Goal: Contribute content

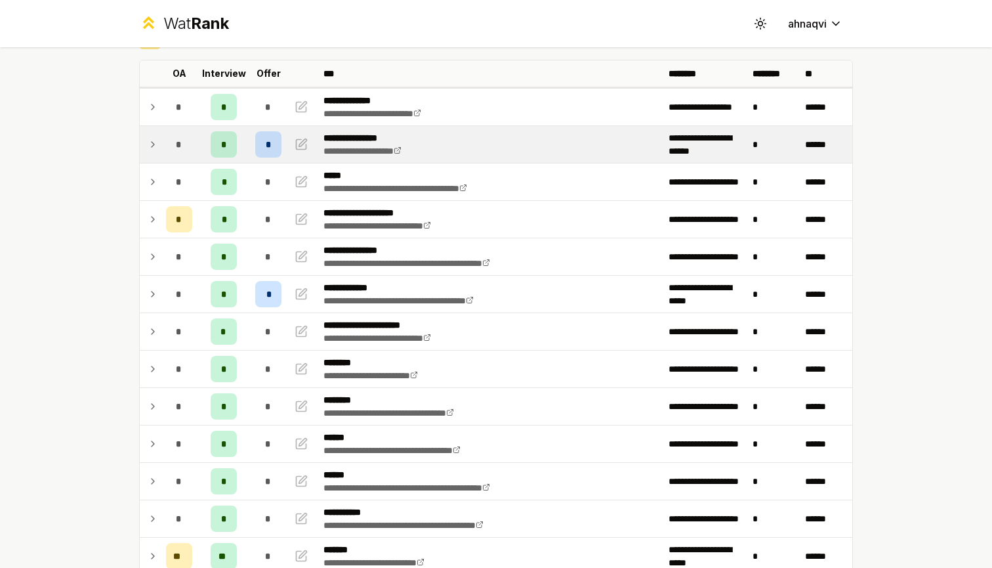
scroll to position [182, 0]
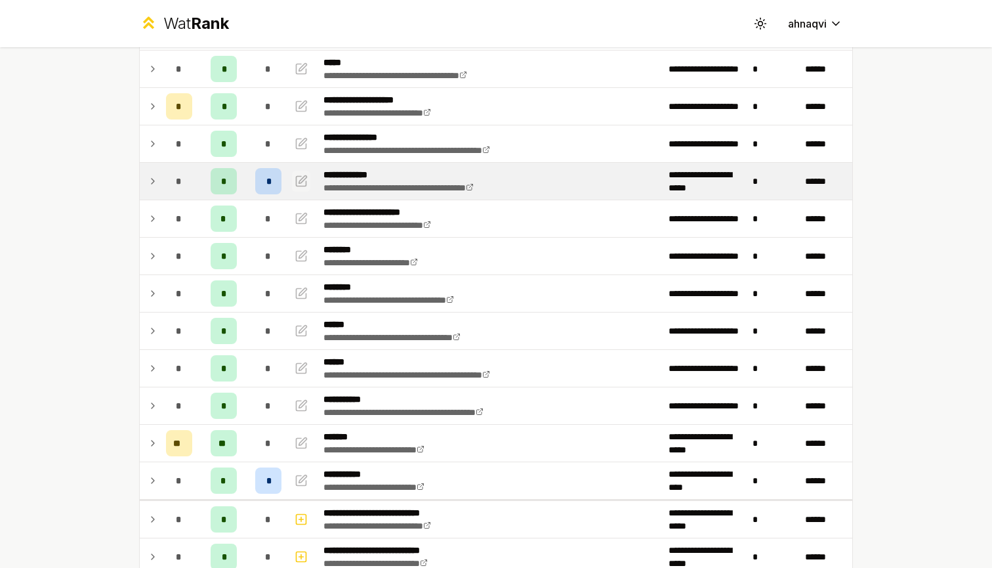
click at [301, 181] on icon "button" at bounding box center [301, 181] width 13 height 16
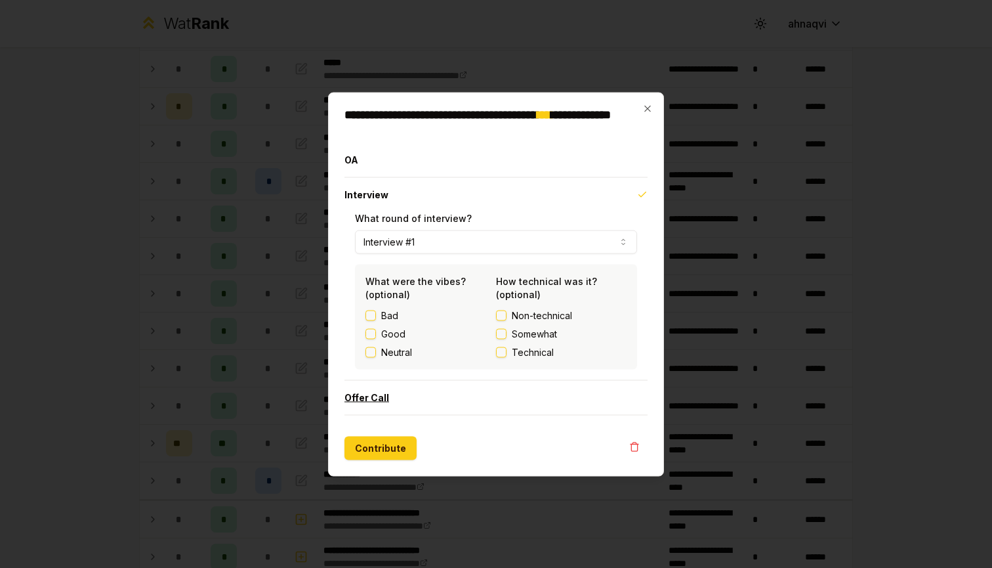
click at [367, 399] on button "Offer Call" at bounding box center [496, 397] width 303 height 34
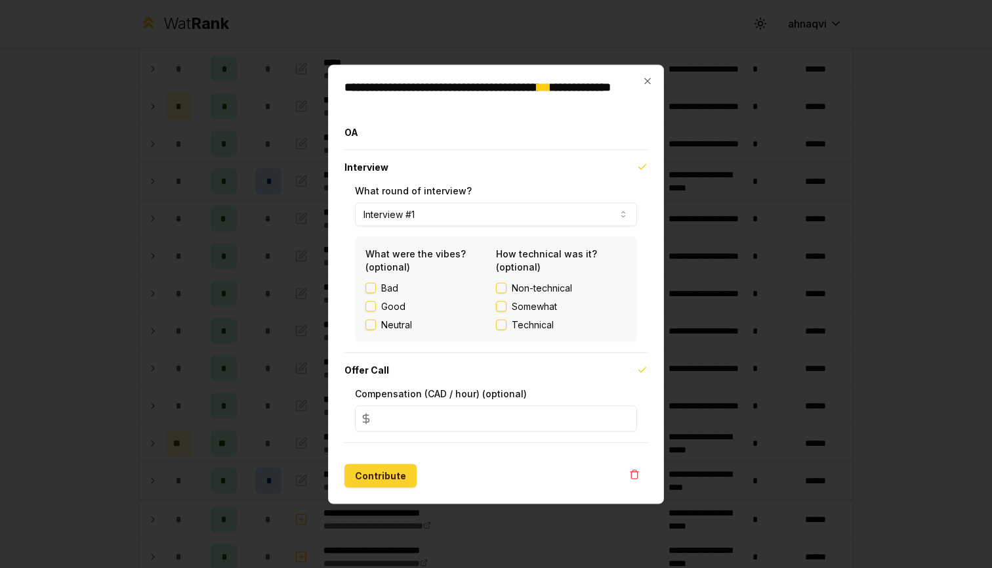
click at [387, 471] on button "Contribute" at bounding box center [381, 475] width 72 height 24
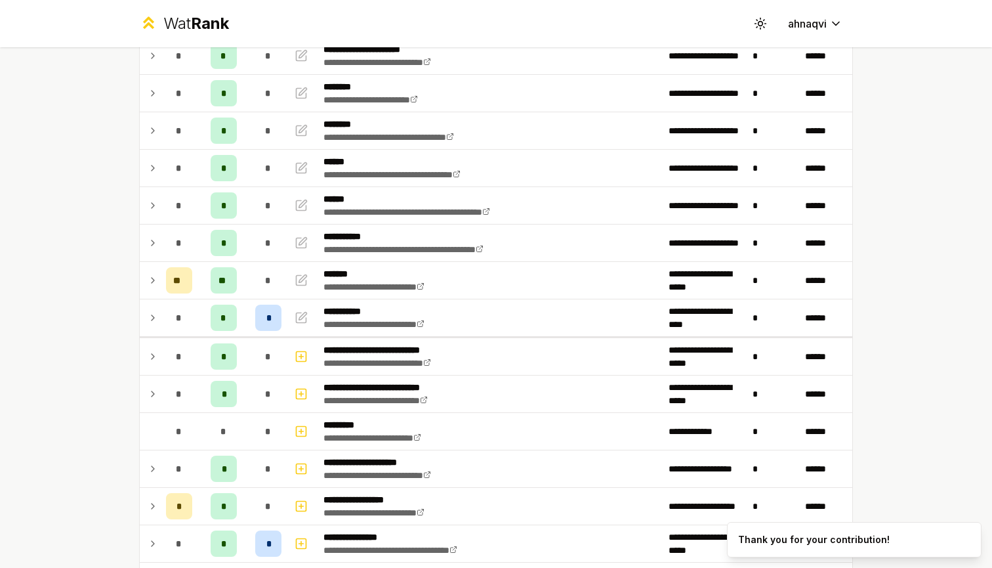
scroll to position [366, 0]
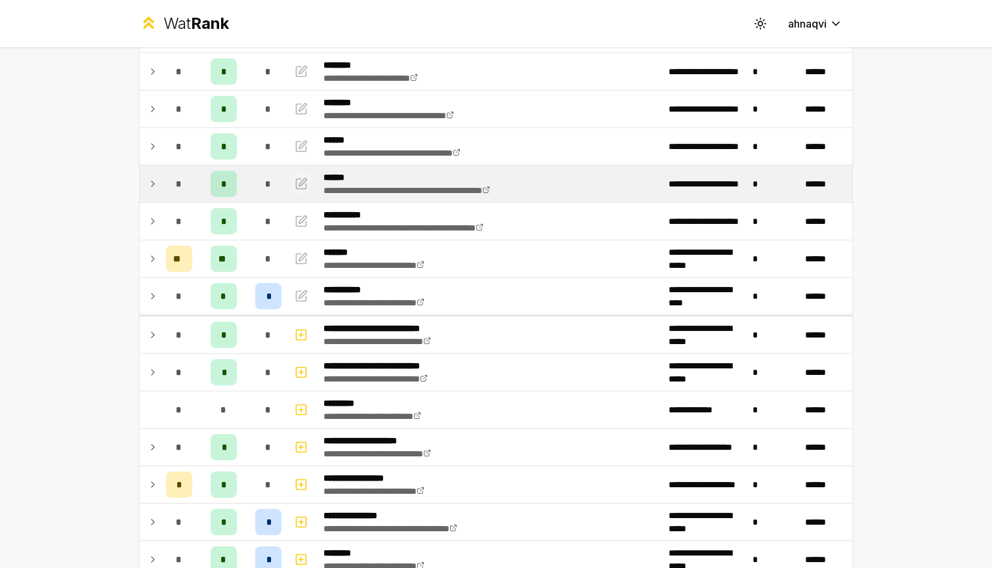
click at [307, 186] on icon "button" at bounding box center [302, 184] width 10 height 10
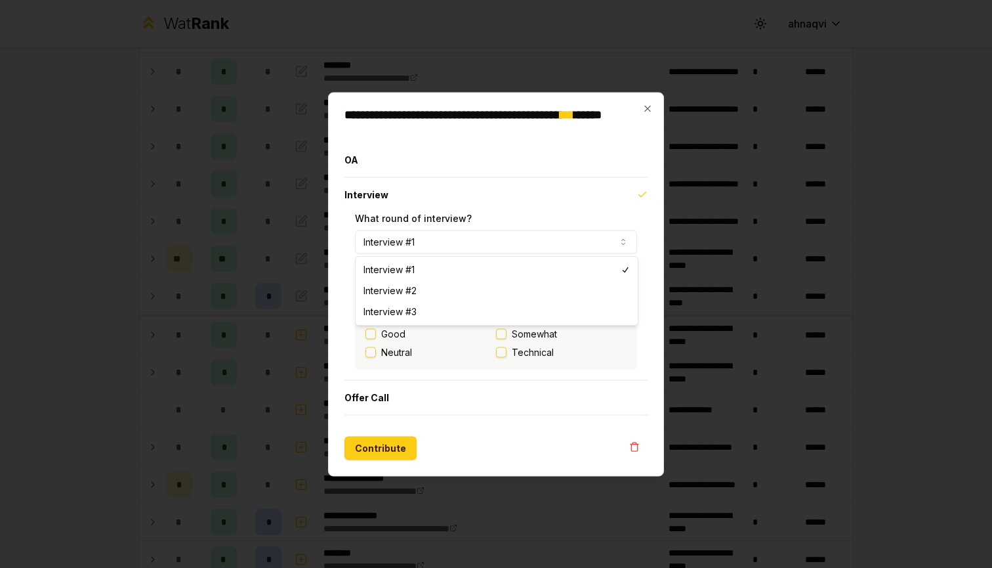
click at [427, 236] on button "Interview #1" at bounding box center [496, 242] width 282 height 24
select select "*"
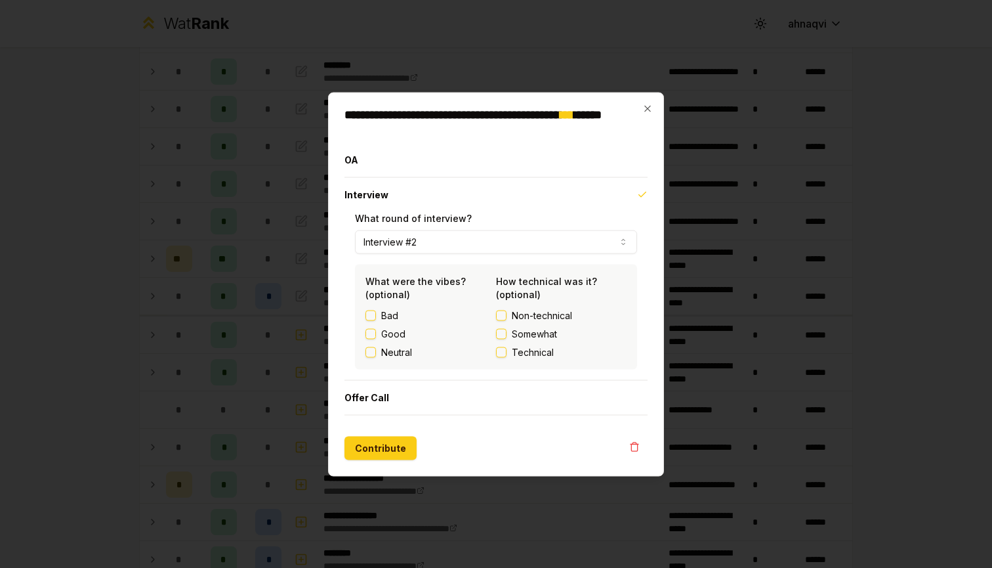
click at [455, 427] on form "**********" at bounding box center [496, 300] width 303 height 317
click at [398, 445] on button "Contribute" at bounding box center [381, 448] width 72 height 24
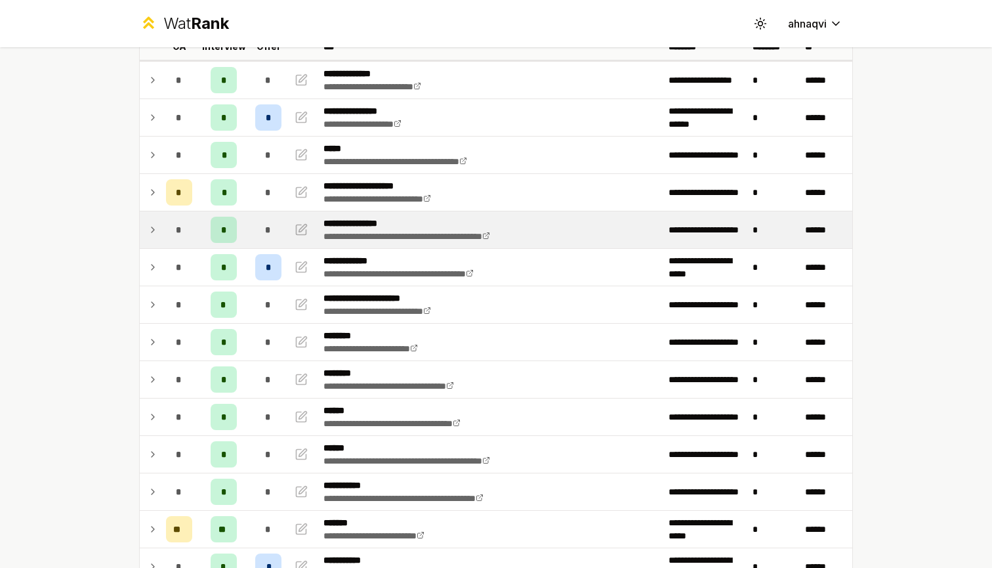
scroll to position [98, 0]
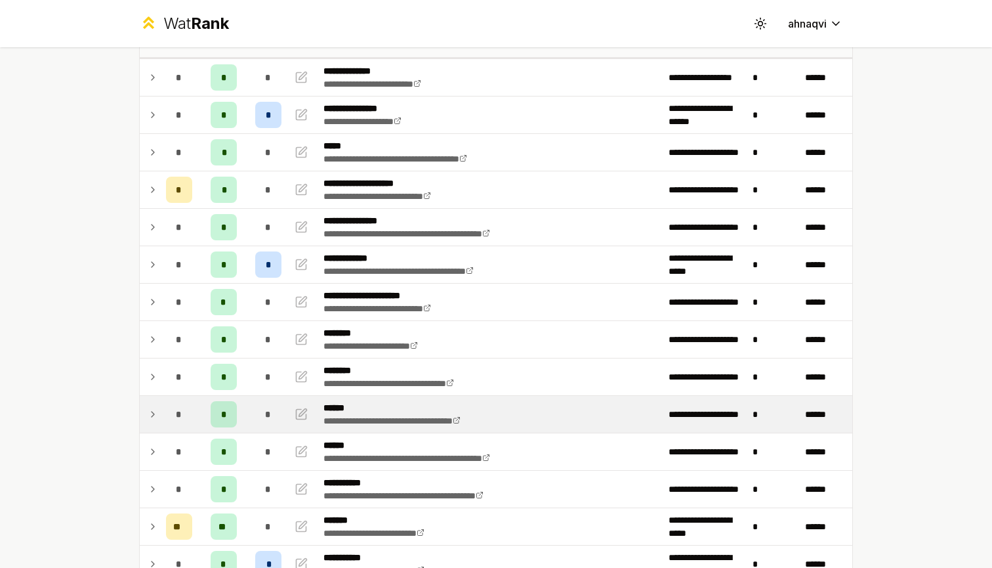
click at [149, 412] on icon at bounding box center [153, 414] width 11 height 16
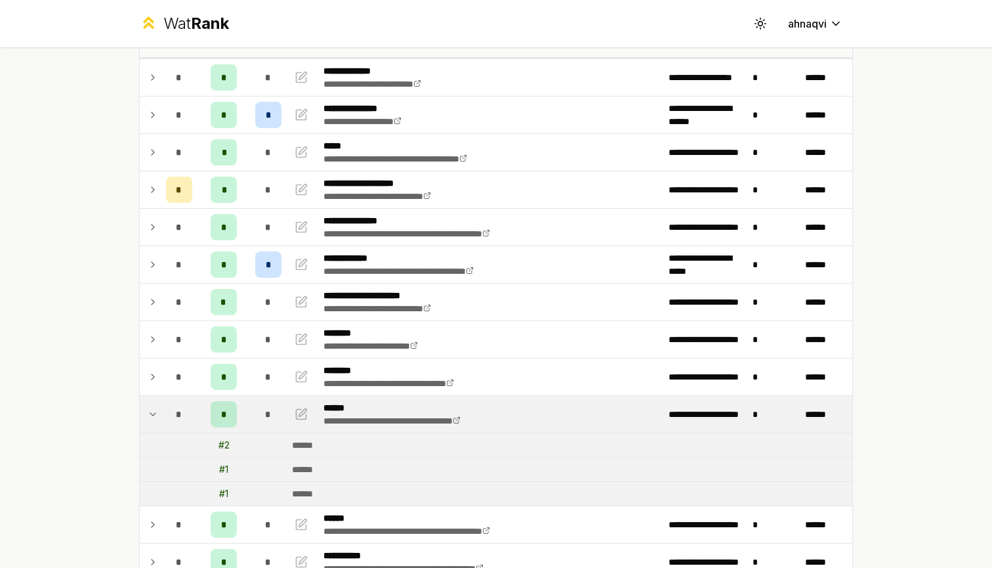
click at [149, 412] on icon at bounding box center [153, 414] width 11 height 16
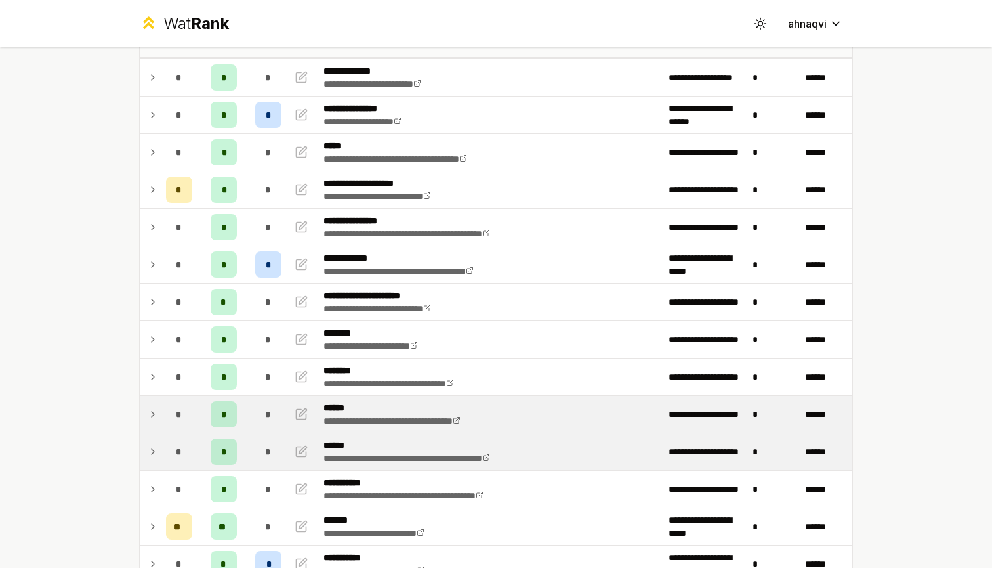
click at [151, 452] on icon at bounding box center [153, 452] width 11 height 16
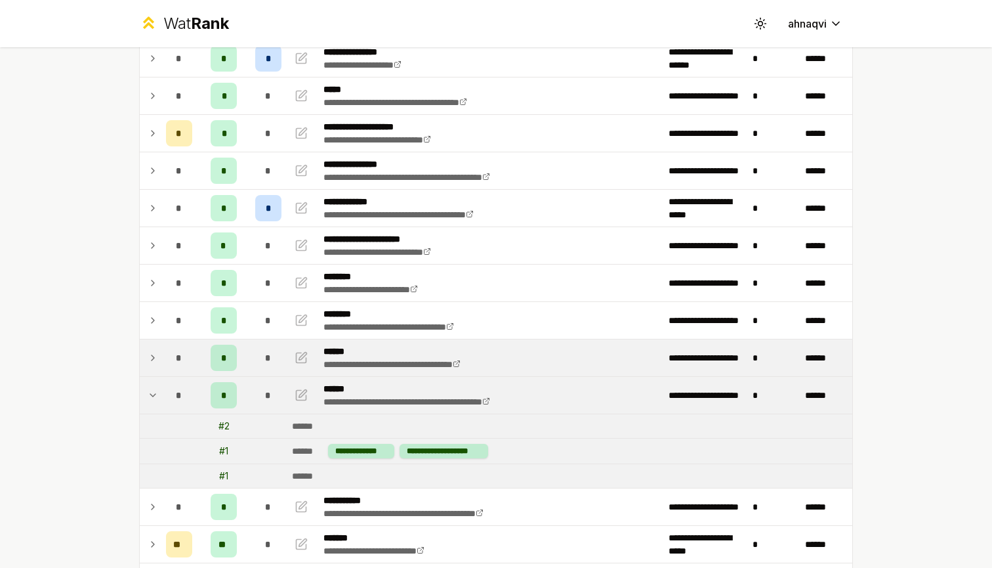
scroll to position [173, 0]
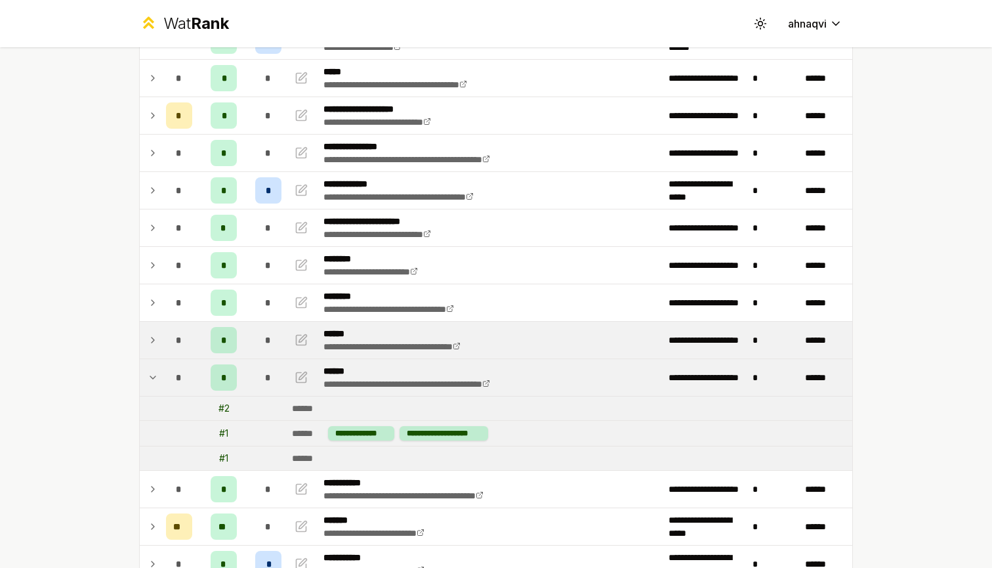
click at [151, 373] on icon at bounding box center [153, 378] width 11 height 16
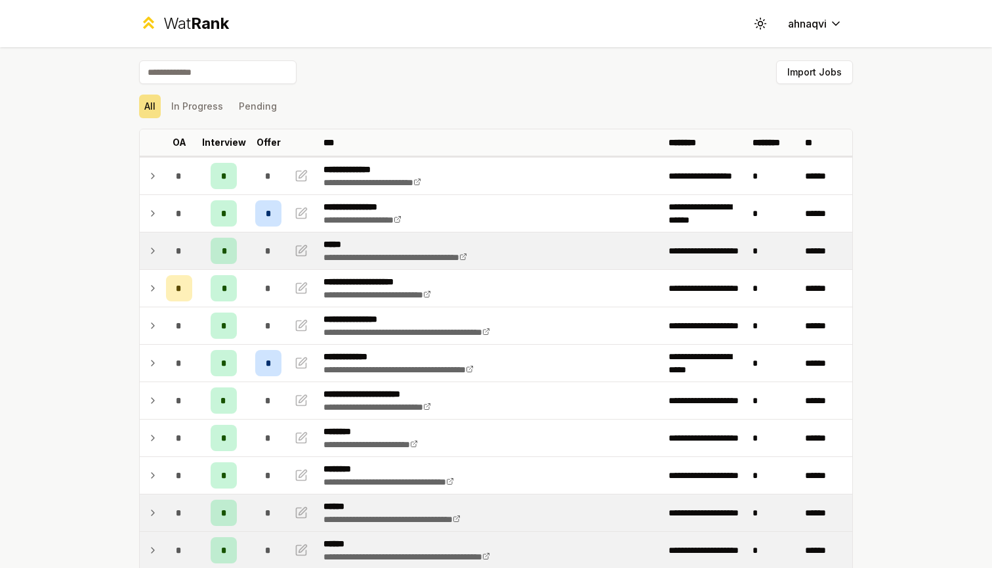
scroll to position [0, 0]
click at [480, 243] on p "*****" at bounding box center [420, 244] width 193 height 13
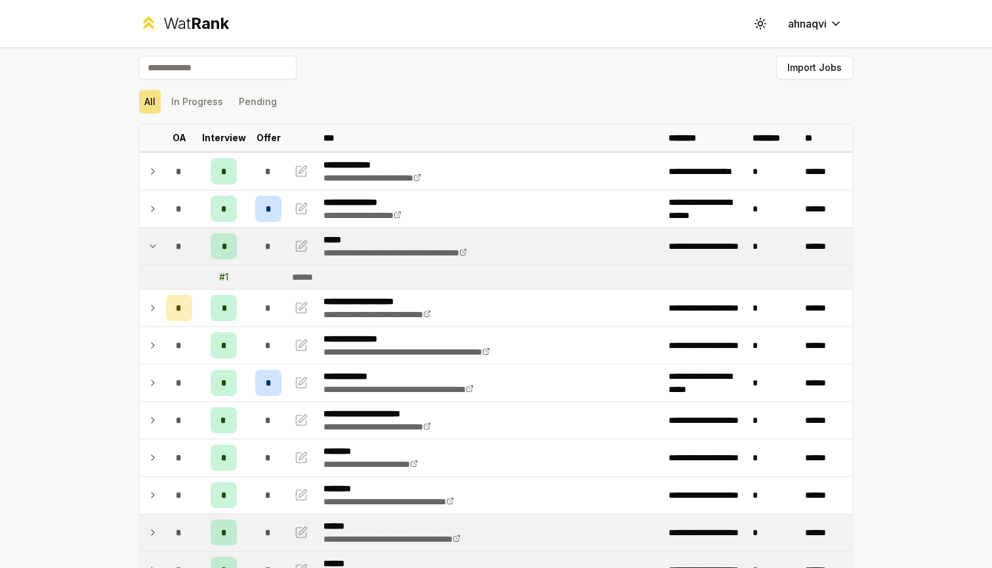
scroll to position [6, 0]
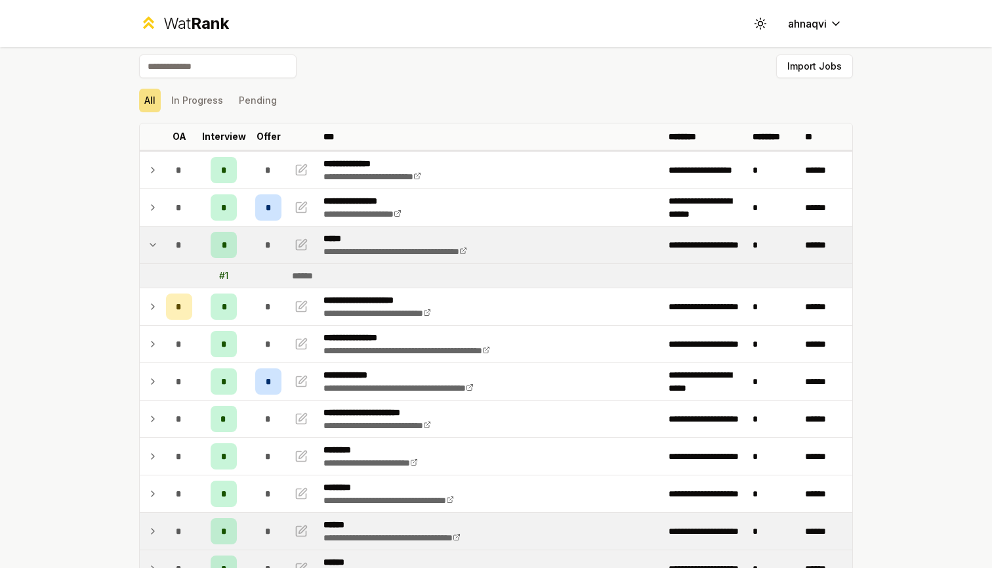
click at [145, 243] on td at bounding box center [150, 244] width 21 height 37
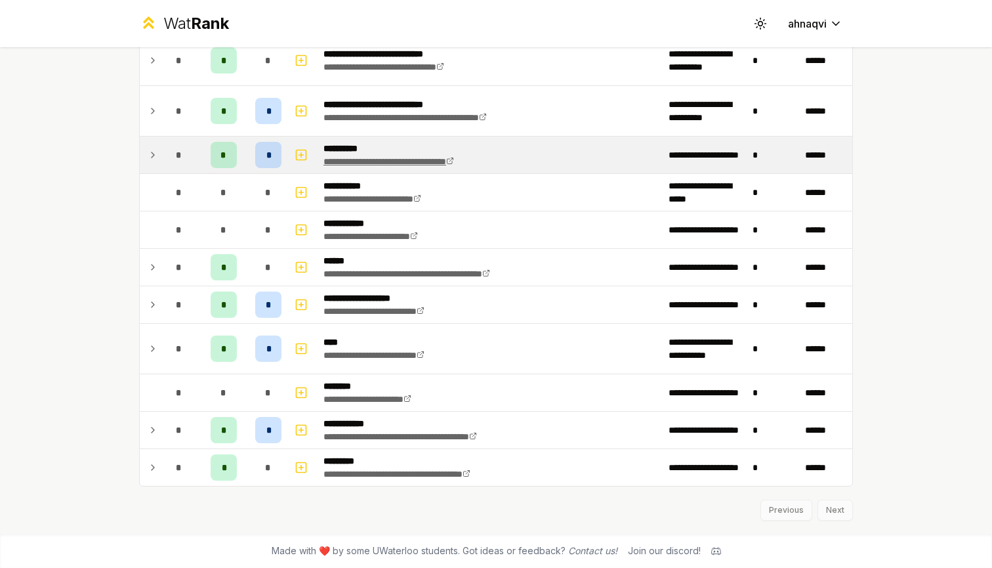
scroll to position [1596, 0]
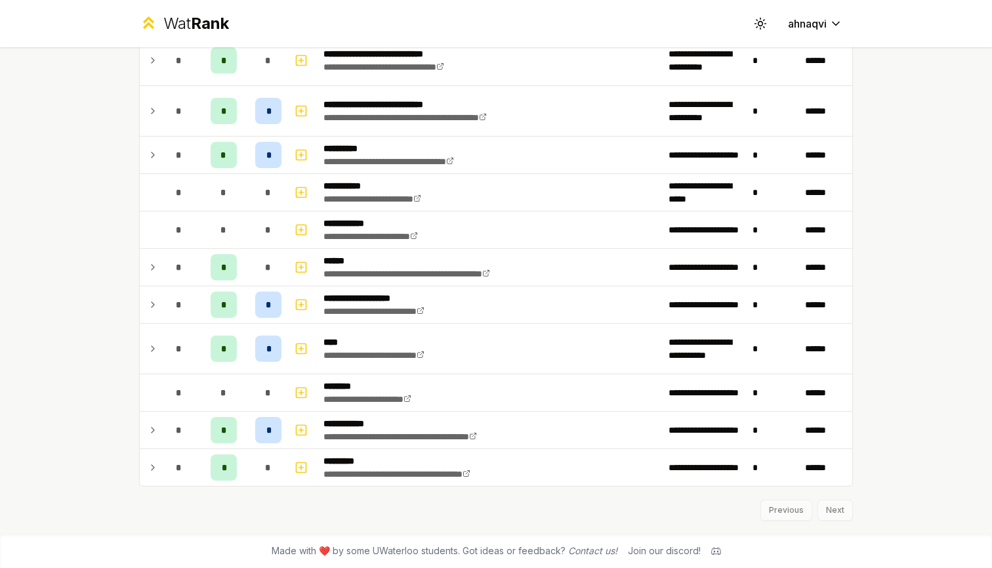
click at [80, 167] on div "**********" at bounding box center [496, 284] width 992 height 568
